Goal: Transaction & Acquisition: Purchase product/service

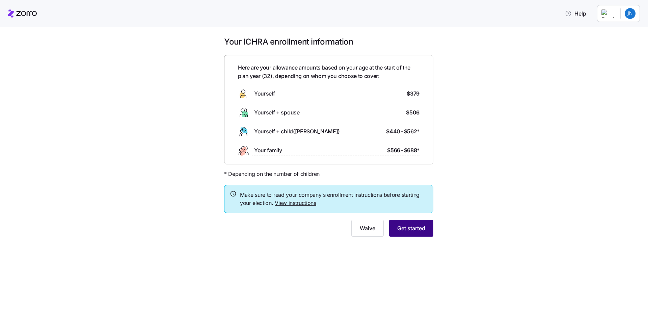
click at [412, 229] on span "Get started" at bounding box center [411, 228] width 28 height 8
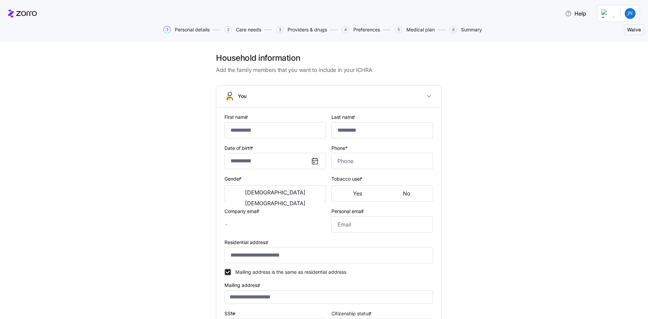
type input "********"
type input "******"
type input "[EMAIL_ADDRESS][DOMAIN_NAME]"
type input "[PERSON_NAME][EMAIL_ADDRESS][PERSON_NAME][DOMAIN_NAME]"
type input "**********"
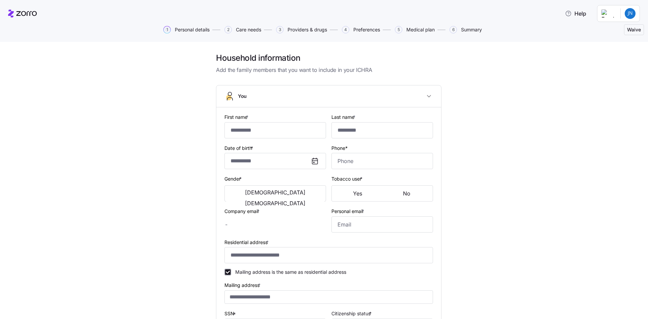
checkbox input "true"
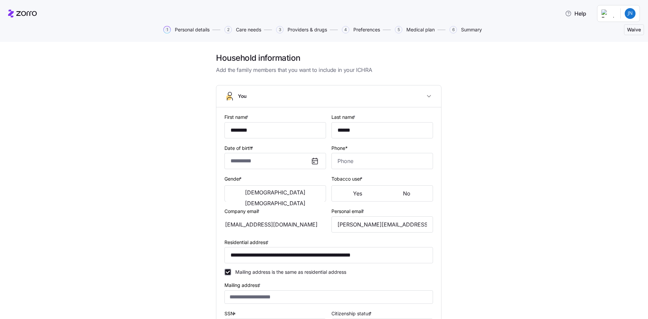
type input "**********"
type input "[PHONE_NUMBER]"
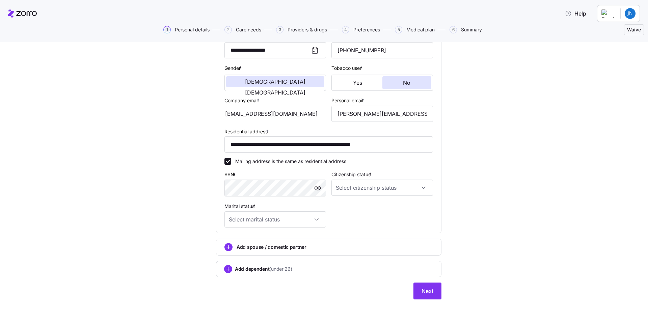
scroll to position [115, 0]
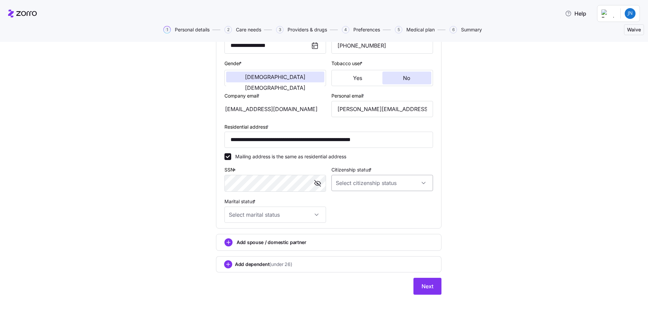
click at [373, 185] on input "Citizenship status *" at bounding box center [383, 183] width 102 height 16
click at [348, 205] on span "[DEMOGRAPHIC_DATA] citizen" at bounding box center [371, 203] width 69 height 7
type input "[DEMOGRAPHIC_DATA] citizen"
click at [292, 218] on input "Marital status *" at bounding box center [276, 215] width 102 height 16
click at [250, 237] on div "Single" at bounding box center [273, 235] width 96 height 14
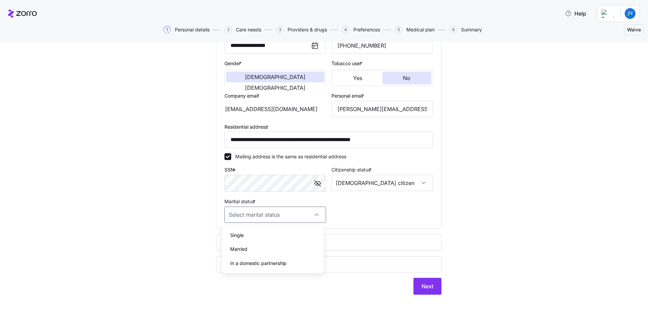
type input "Single"
click at [175, 191] on div "**********" at bounding box center [329, 120] width 620 height 366
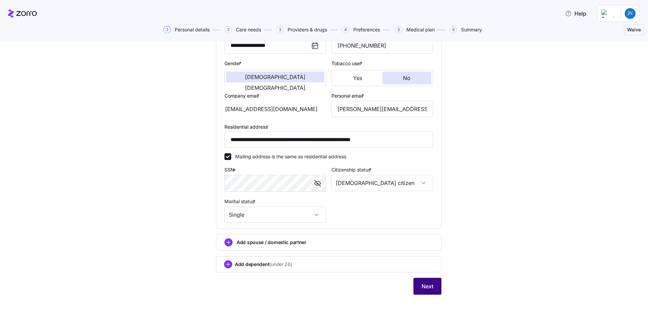
click at [422, 284] on span "Next" at bounding box center [428, 286] width 12 height 8
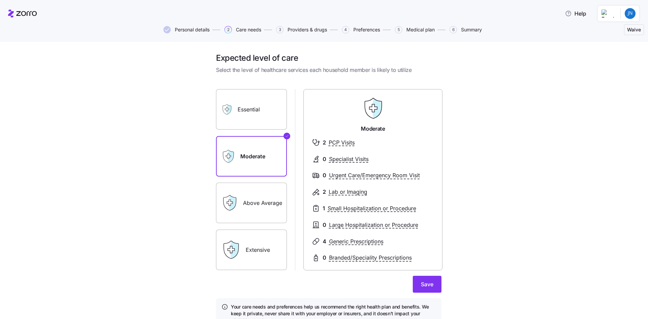
click at [250, 105] on label "Essential" at bounding box center [251, 109] width 71 height 41
click at [0, 0] on input "Essential" at bounding box center [0, 0] width 0 height 0
click at [258, 155] on label "Moderate" at bounding box center [251, 156] width 71 height 41
click at [0, 0] on input "Moderate" at bounding box center [0, 0] width 0 height 0
click at [426, 285] on span "Save" at bounding box center [427, 284] width 12 height 8
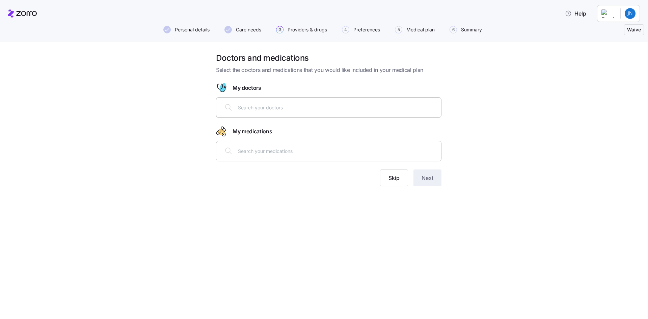
click at [294, 109] on input "text" at bounding box center [337, 107] width 199 height 7
click at [390, 177] on span "Skip" at bounding box center [394, 178] width 11 height 8
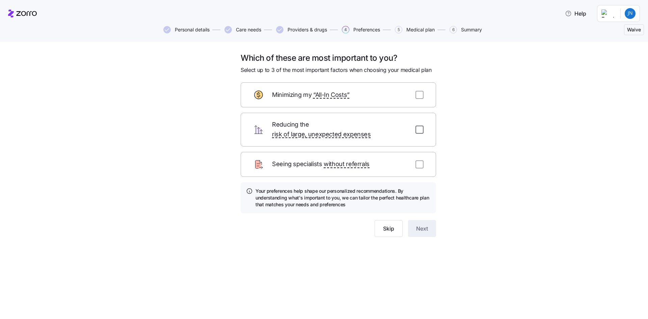
click at [421, 126] on input "checkbox" at bounding box center [420, 130] width 8 height 8
checkbox input "true"
click at [419, 92] on input "checkbox" at bounding box center [420, 95] width 8 height 8
checkbox input "true"
click at [423, 225] on button "Next" at bounding box center [422, 228] width 28 height 17
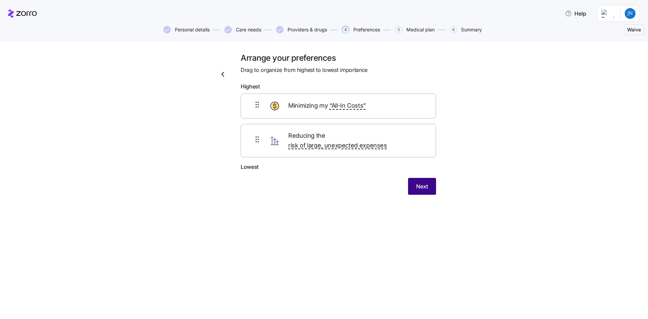
click at [425, 182] on span "Next" at bounding box center [422, 186] width 12 height 8
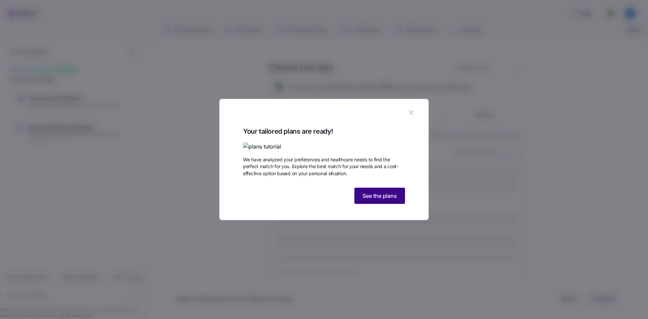
click at [382, 200] on span "See the plans" at bounding box center [380, 196] width 34 height 8
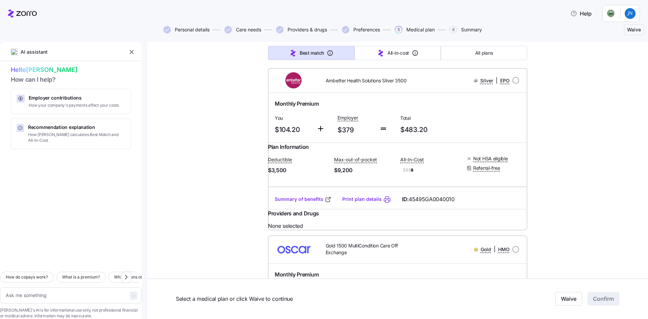
scroll to position [9716, 0]
click at [456, 53] on button "All plans" at bounding box center [484, 53] width 86 height 14
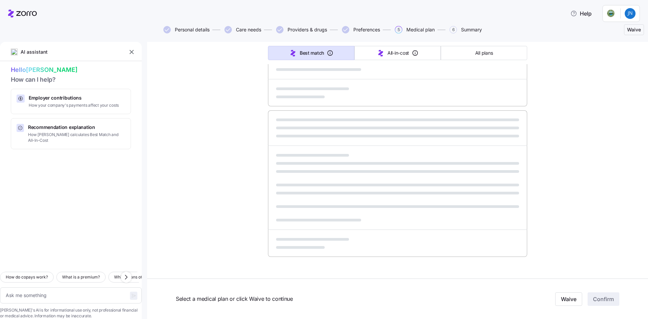
type textarea "x"
type input "Sorted by: Premium"
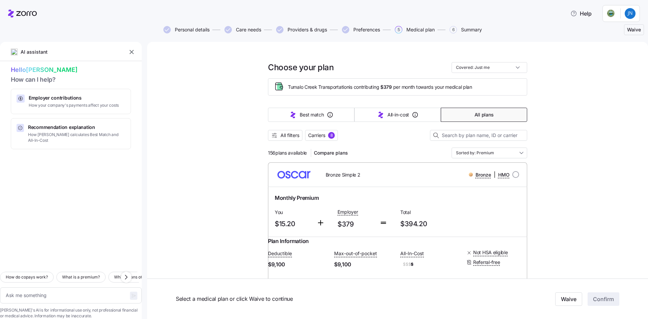
scroll to position [19, 0]
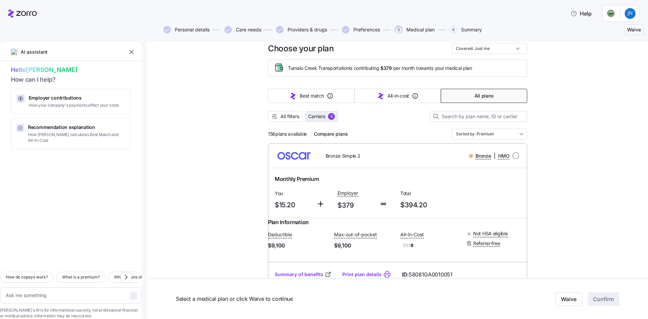
click at [320, 115] on span "Carriers" at bounding box center [316, 116] width 17 height 7
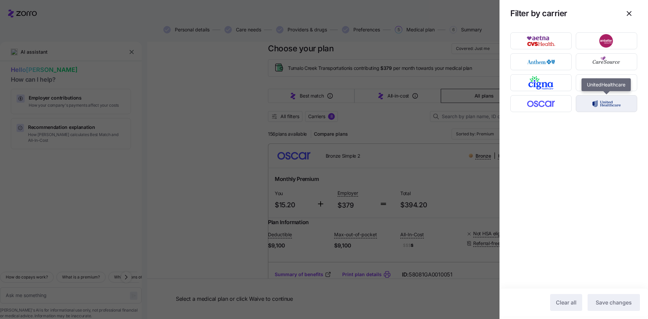
click at [599, 103] on img "button" at bounding box center [607, 104] width 50 height 14
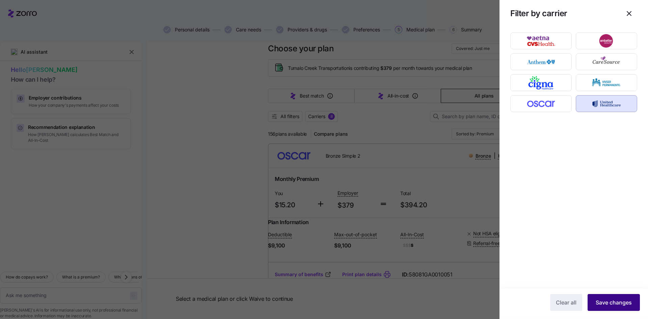
click at [616, 305] on span "Save changes" at bounding box center [614, 303] width 36 height 8
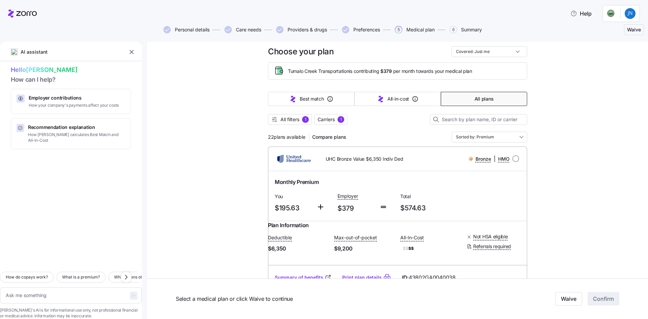
scroll to position [0, 0]
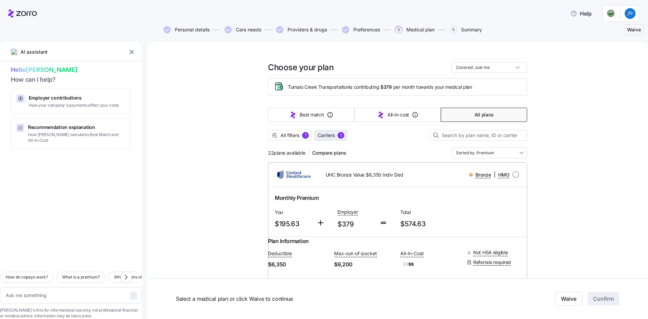
click at [326, 132] on button "Carriers 1" at bounding box center [331, 135] width 33 height 11
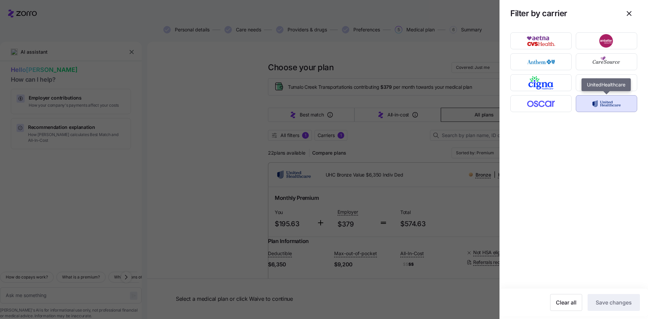
click at [597, 103] on img "button" at bounding box center [607, 104] width 50 height 14
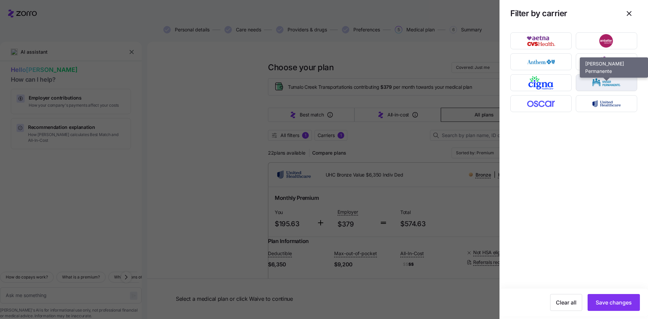
click at [596, 77] on img "button" at bounding box center [607, 83] width 50 height 14
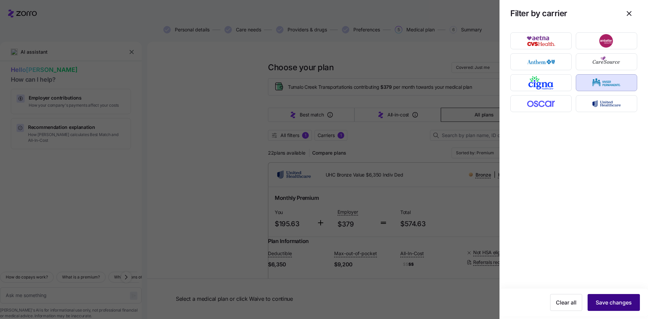
click at [612, 302] on span "Save changes" at bounding box center [614, 303] width 36 height 8
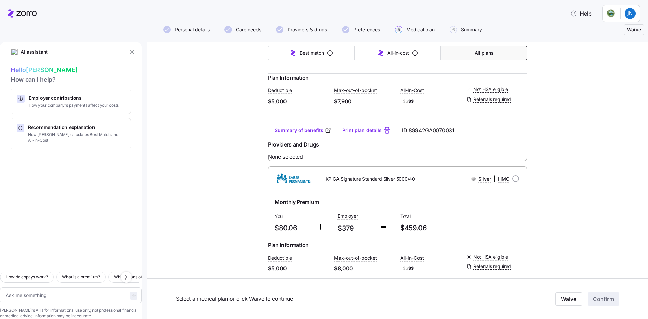
scroll to position [842, 0]
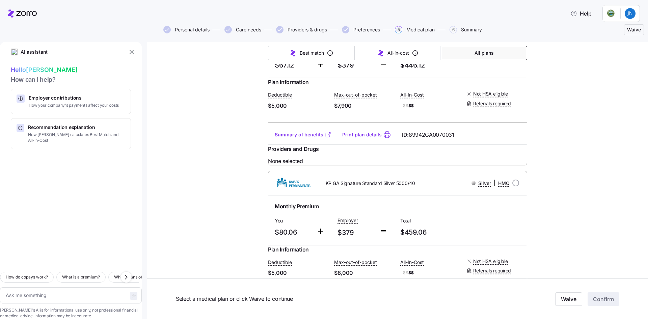
click at [325, 138] on icon at bounding box center [328, 134] width 7 height 7
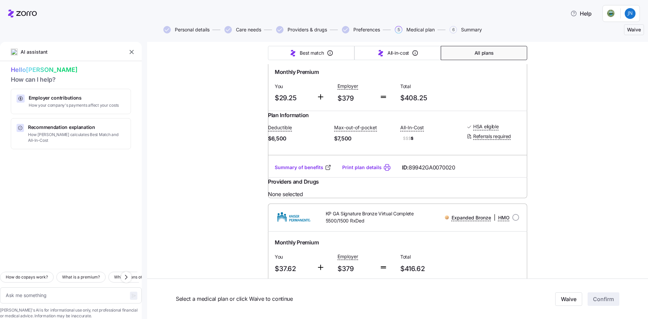
scroll to position [0, 0]
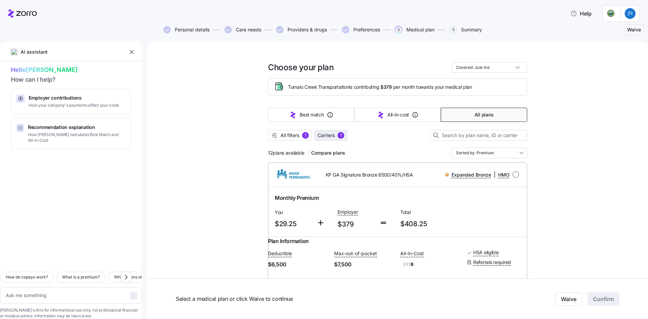
click at [329, 134] on span "Carriers" at bounding box center [326, 135] width 17 height 7
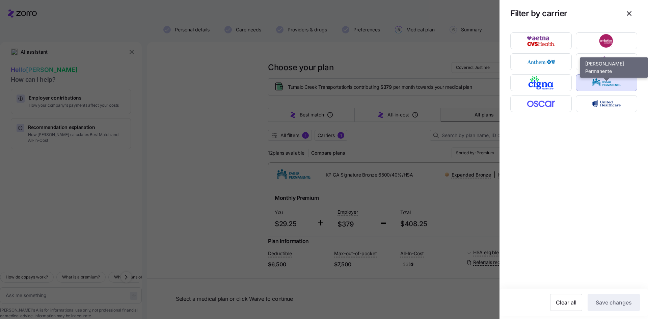
click at [594, 81] on img "button" at bounding box center [607, 83] width 50 height 14
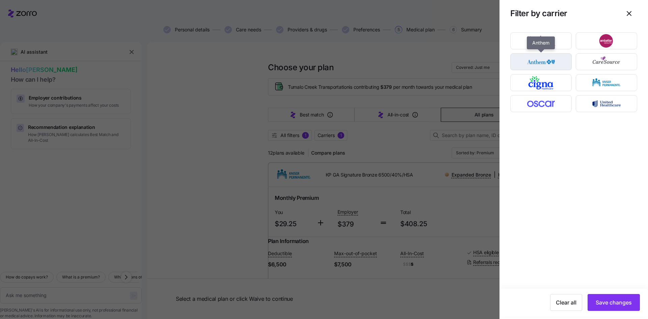
click at [535, 57] on img "button" at bounding box center [542, 62] width 50 height 14
click at [606, 301] on span "Save changes" at bounding box center [614, 303] width 36 height 8
type textarea "x"
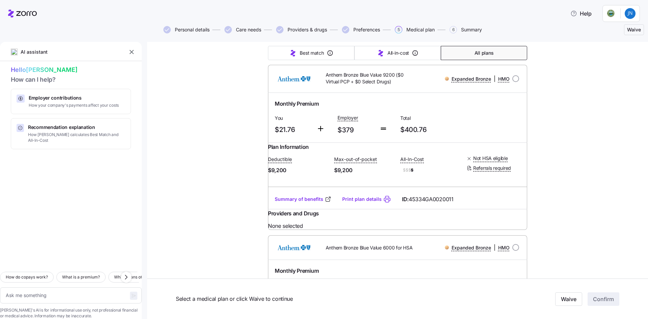
scroll to position [98, 0]
click at [304, 203] on link "Summary of benefits" at bounding box center [303, 199] width 57 height 7
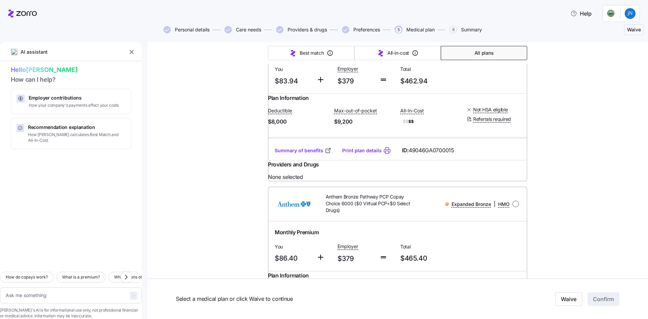
scroll to position [658, 0]
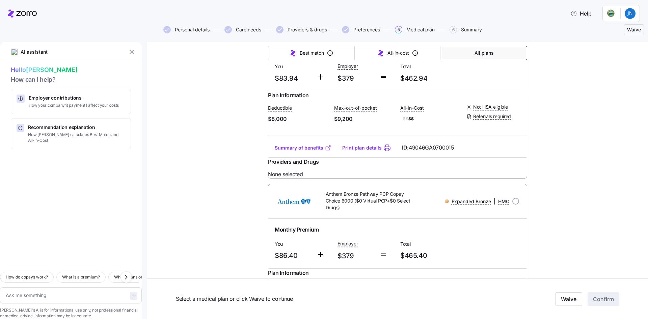
click at [298, 151] on link "Summary of benefits" at bounding box center [303, 148] width 57 height 7
click at [450, 70] on span "Total" at bounding box center [429, 66] width 57 height 7
click at [514, 30] on input "radio" at bounding box center [516, 27] width 7 height 7
radio input "true"
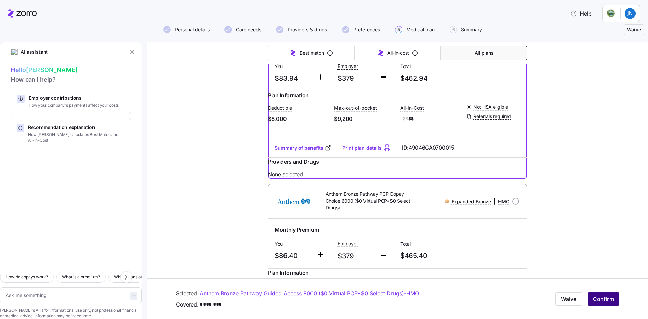
click at [604, 300] on span "Confirm" at bounding box center [603, 299] width 21 height 8
type textarea "x"
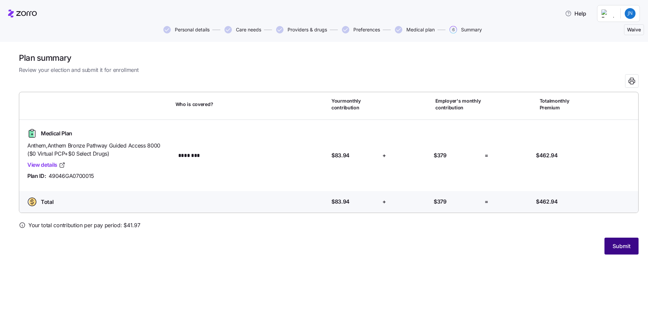
click at [624, 246] on span "Submit" at bounding box center [622, 246] width 18 height 8
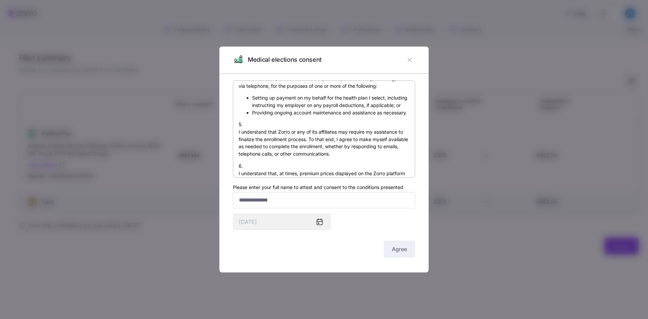
scroll to position [500, 0]
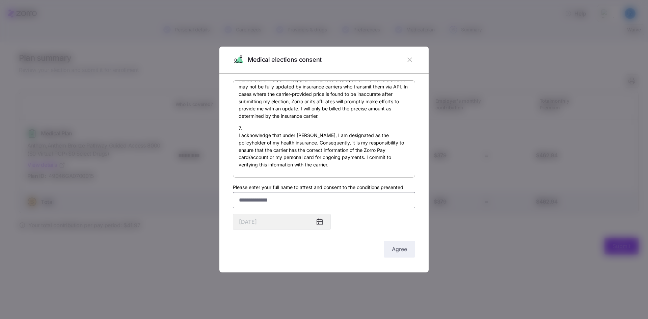
click at [279, 199] on input "Please enter your full name to attest and consent to the conditions presented" at bounding box center [324, 200] width 182 height 16
type input "**********"
click at [358, 223] on div "By submitting this form, I am signing my health insurance application and provi…" at bounding box center [324, 169] width 182 height 179
click at [392, 249] on span "Agree" at bounding box center [399, 249] width 15 height 8
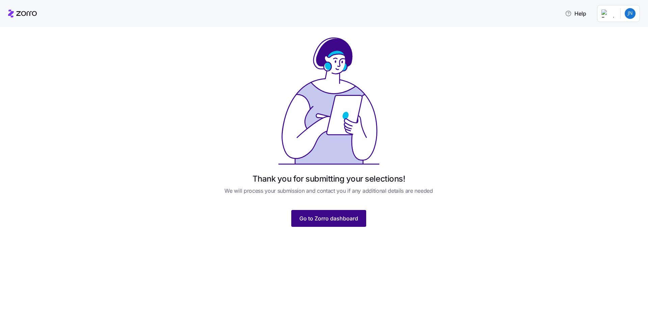
click at [329, 213] on button "Go to Zorro dashboard" at bounding box center [328, 218] width 75 height 17
